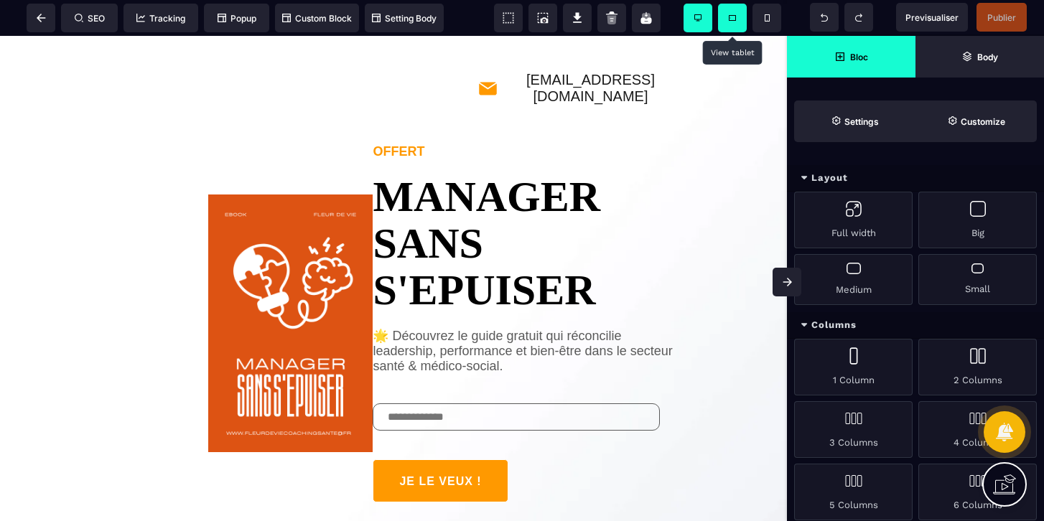
click at [726, 12] on span at bounding box center [732, 18] width 29 height 29
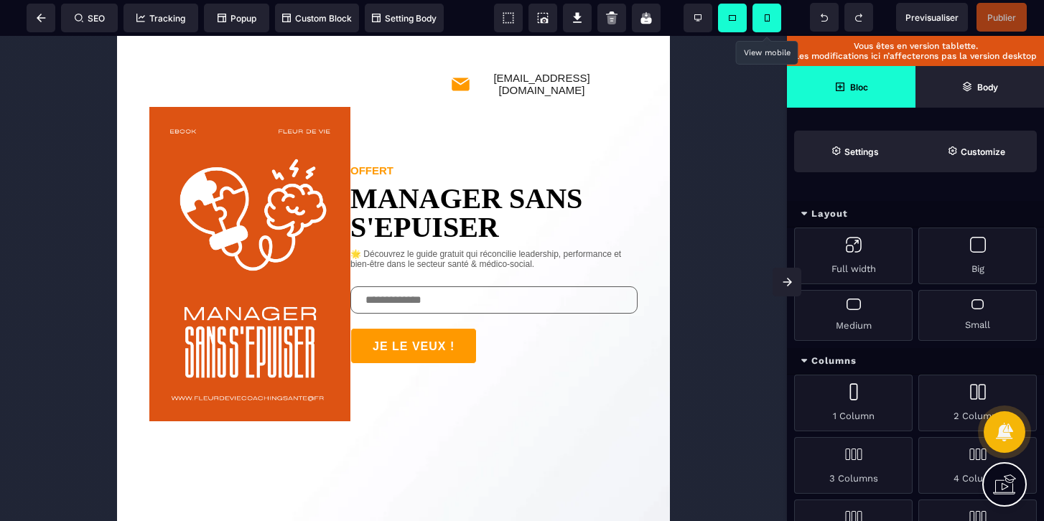
click at [769, 19] on span at bounding box center [767, 18] width 29 height 29
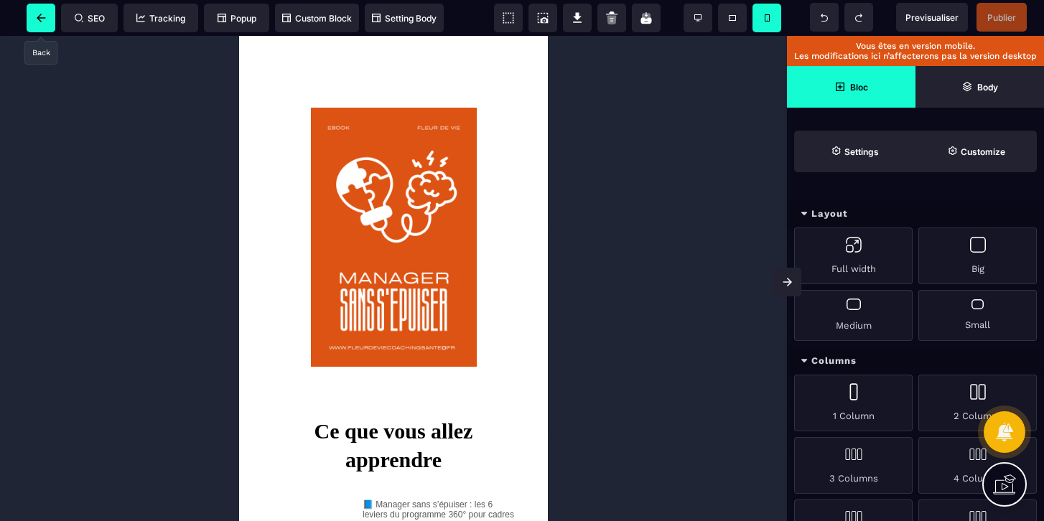
click at [50, 22] on span at bounding box center [41, 18] width 29 height 29
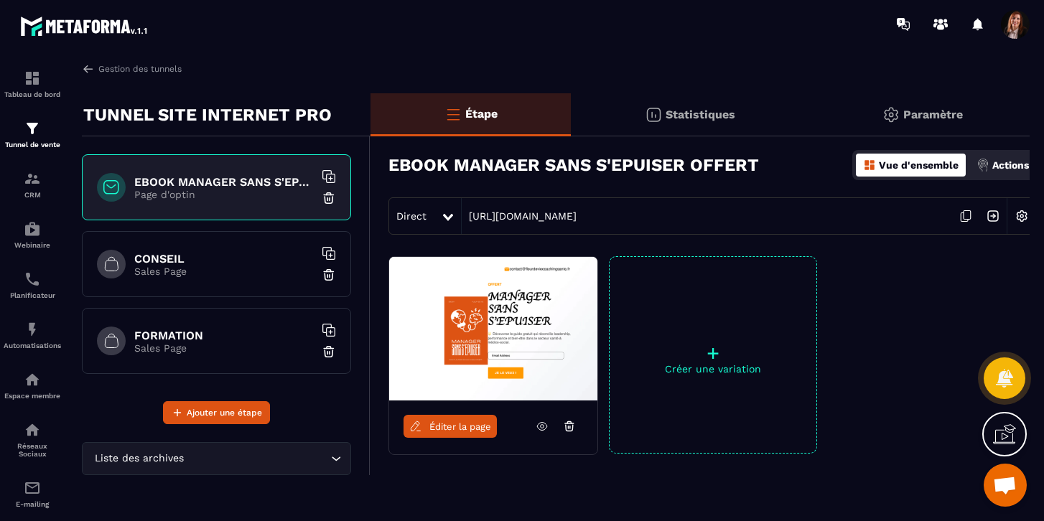
click at [213, 283] on div "CONSEIL Sales Page" at bounding box center [216, 264] width 269 height 66
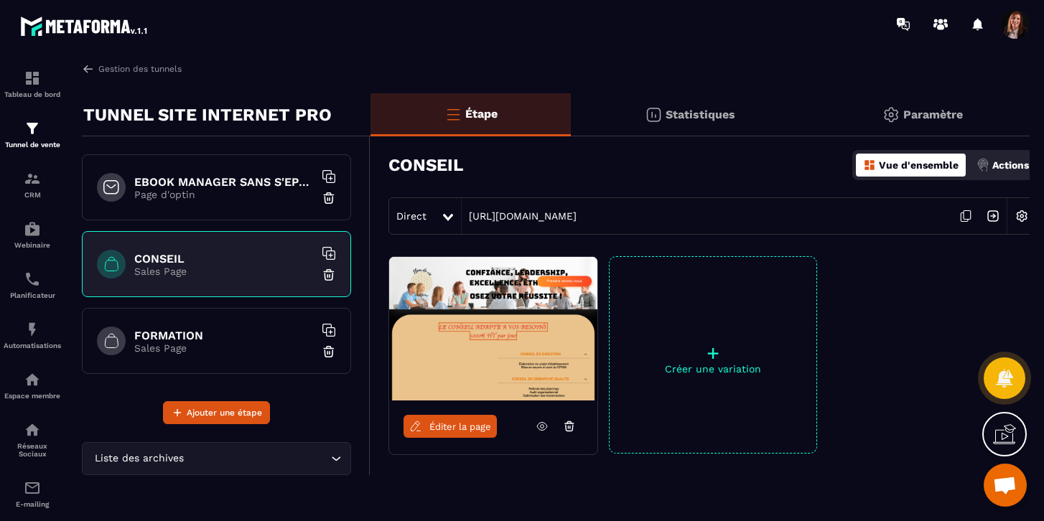
click at [213, 185] on h6 "EBOOK MANAGER SANS S'EPUISER OFFERT" at bounding box center [224, 182] width 180 height 14
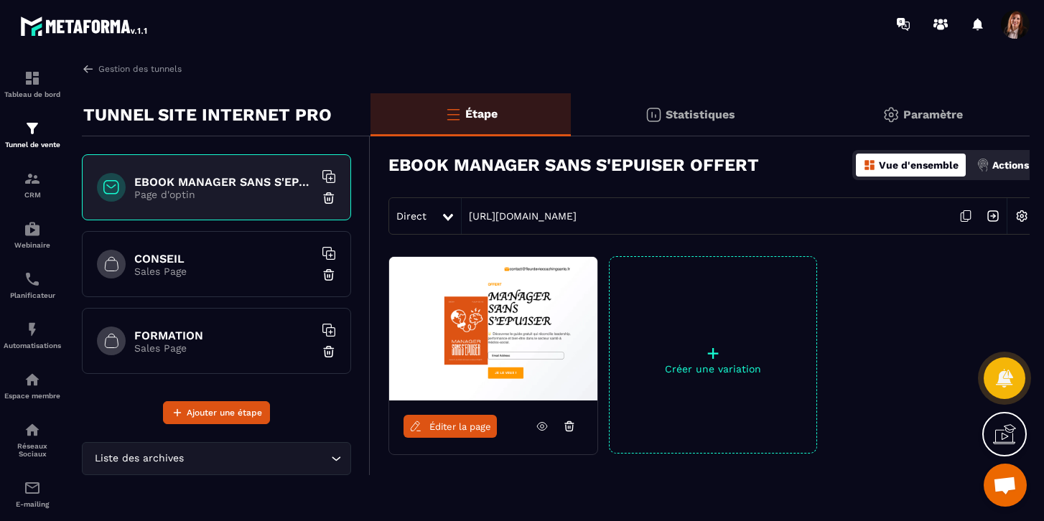
click at [447, 431] on span "Éditer la page" at bounding box center [460, 427] width 62 height 11
